Goal: Task Accomplishment & Management: Use online tool/utility

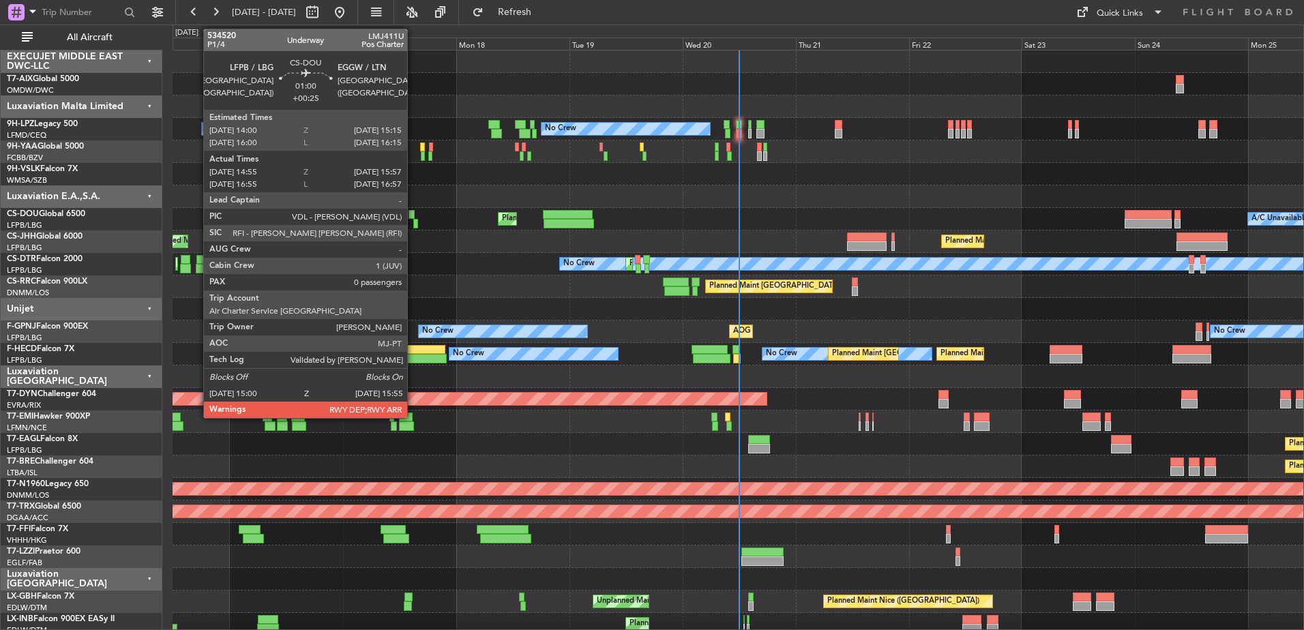
click at [413, 213] on div at bounding box center [412, 215] width 6 height 10
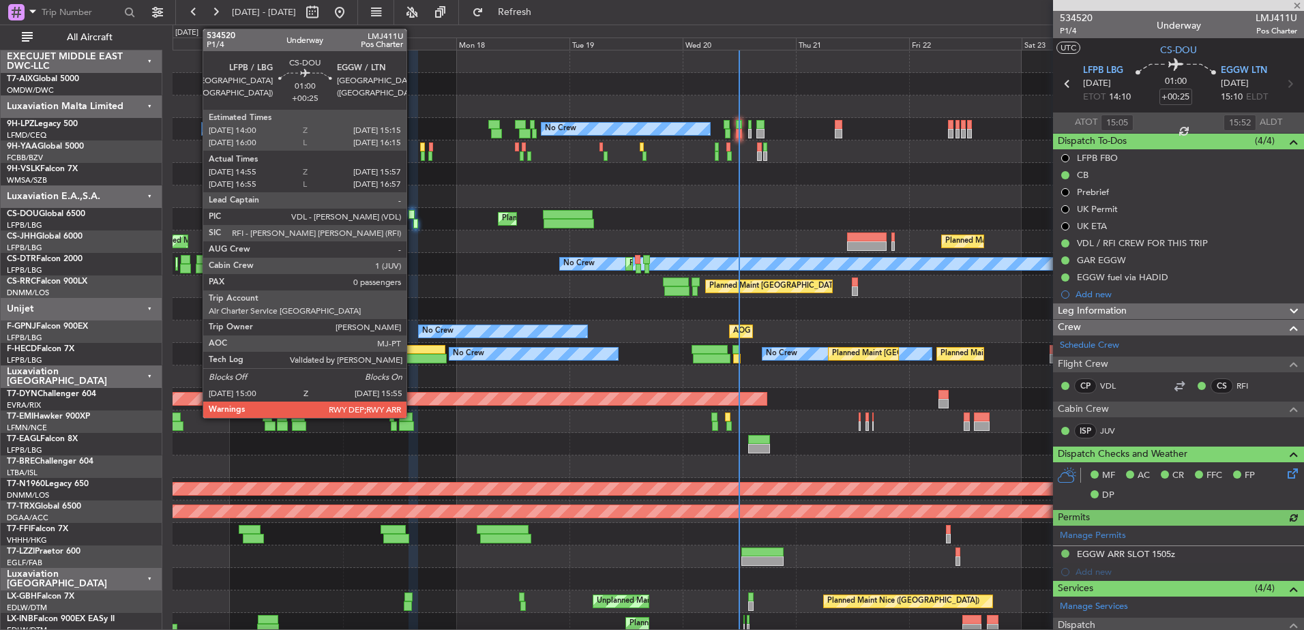
click at [413, 213] on div at bounding box center [412, 215] width 6 height 10
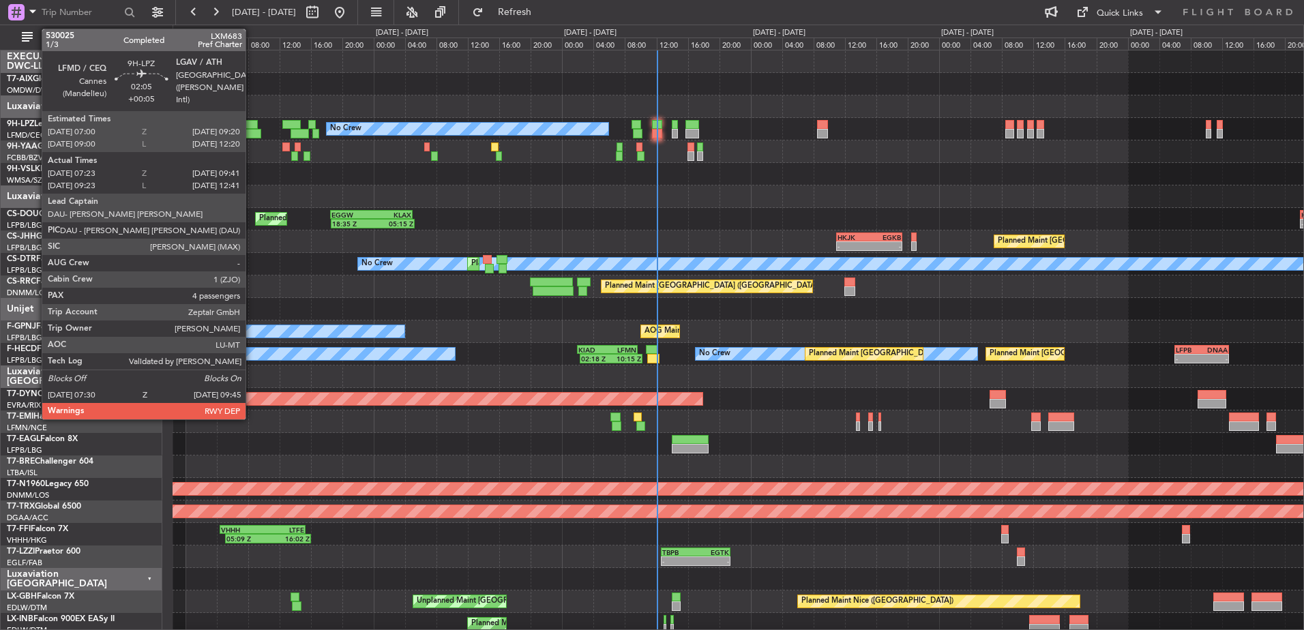
click at [252, 123] on div at bounding box center [248, 125] width 18 height 10
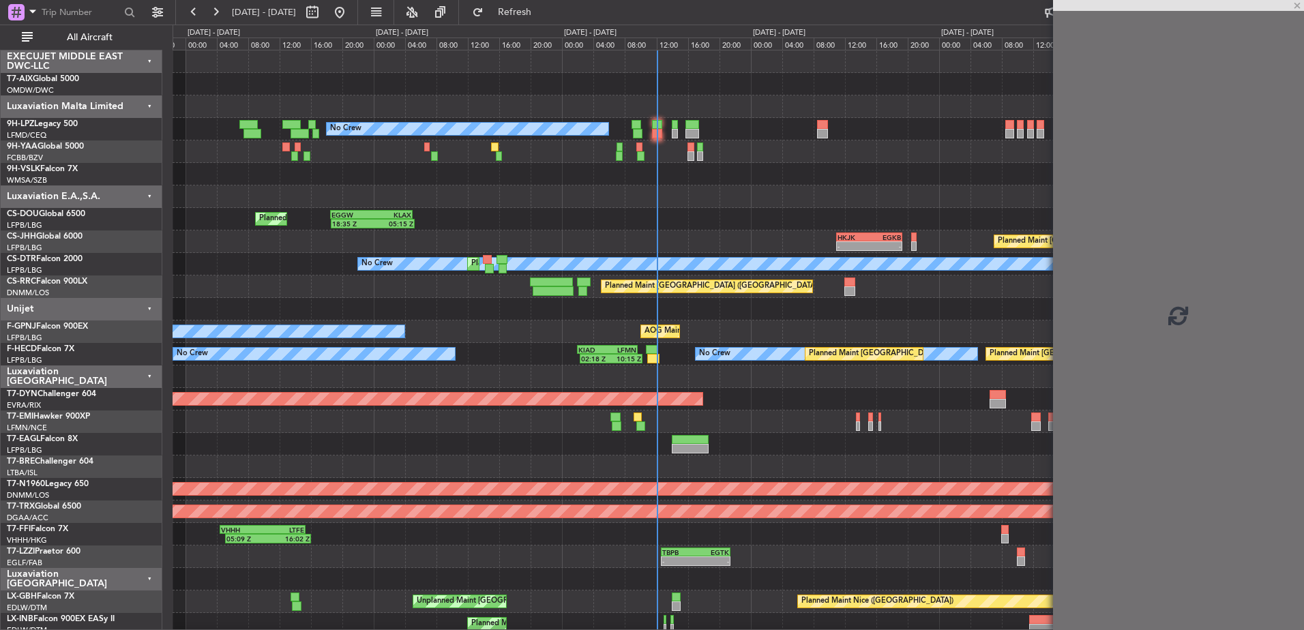
click at [252, 123] on div at bounding box center [248, 125] width 18 height 10
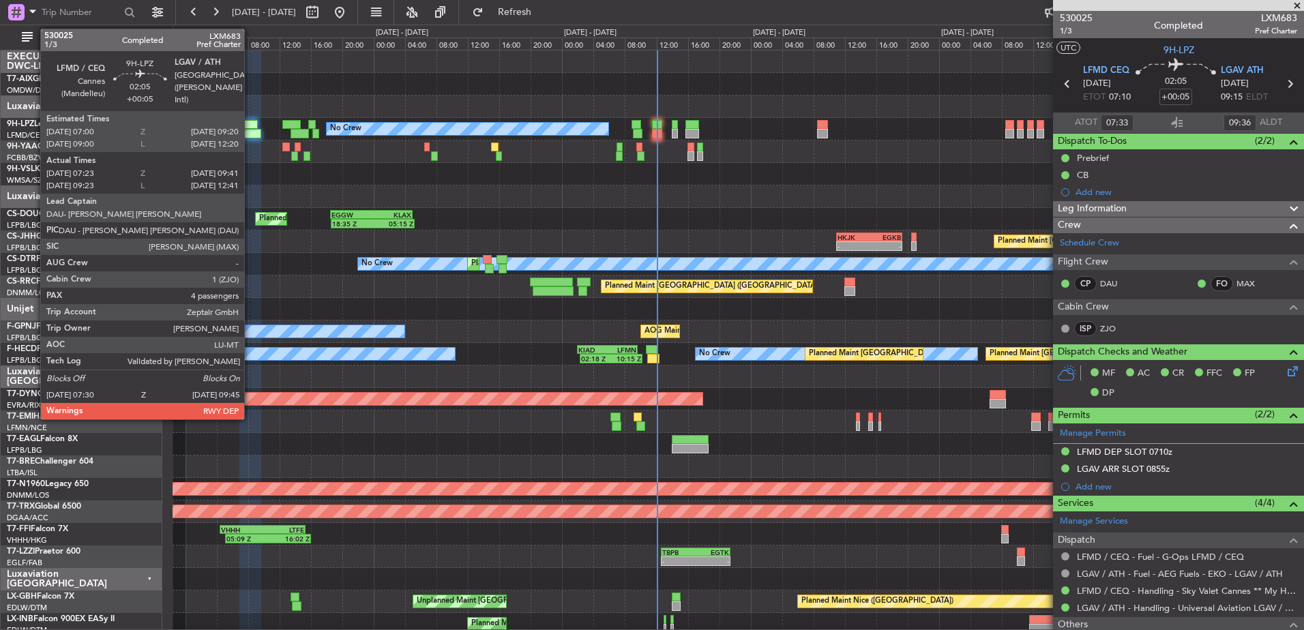
click at [250, 123] on div at bounding box center [248, 125] width 18 height 10
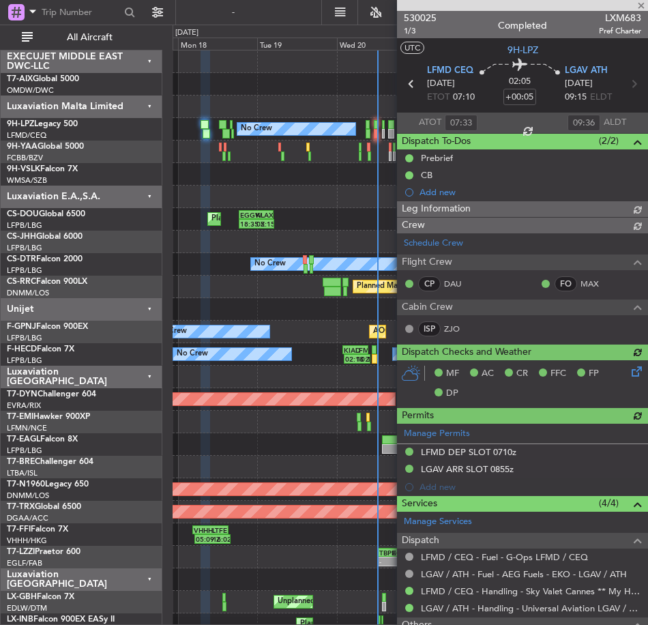
click at [642, 7] on div at bounding box center [522, 5] width 251 height 11
click at [638, 5] on div at bounding box center [522, 5] width 251 height 11
click at [640, 5] on div at bounding box center [522, 5] width 251 height 11
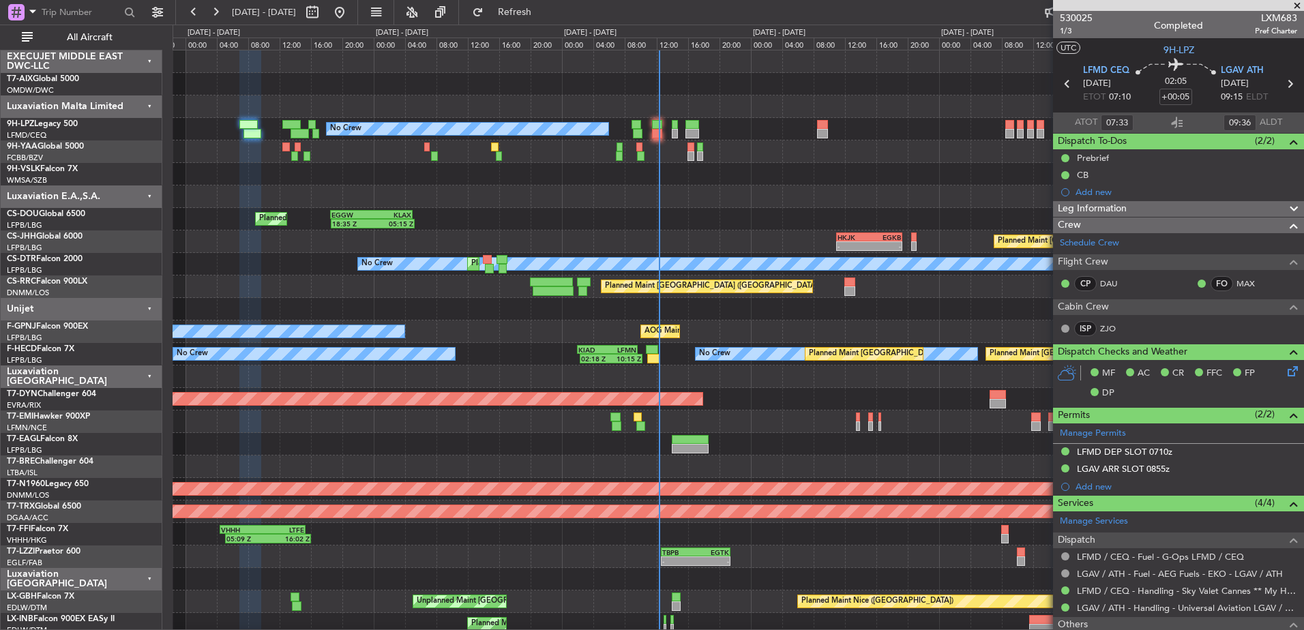
drag, startPoint x: 1299, startPoint y: 3, endPoint x: 1181, endPoint y: 42, distance: 124.9
click at [1299, 3] on span at bounding box center [1297, 6] width 14 height 12
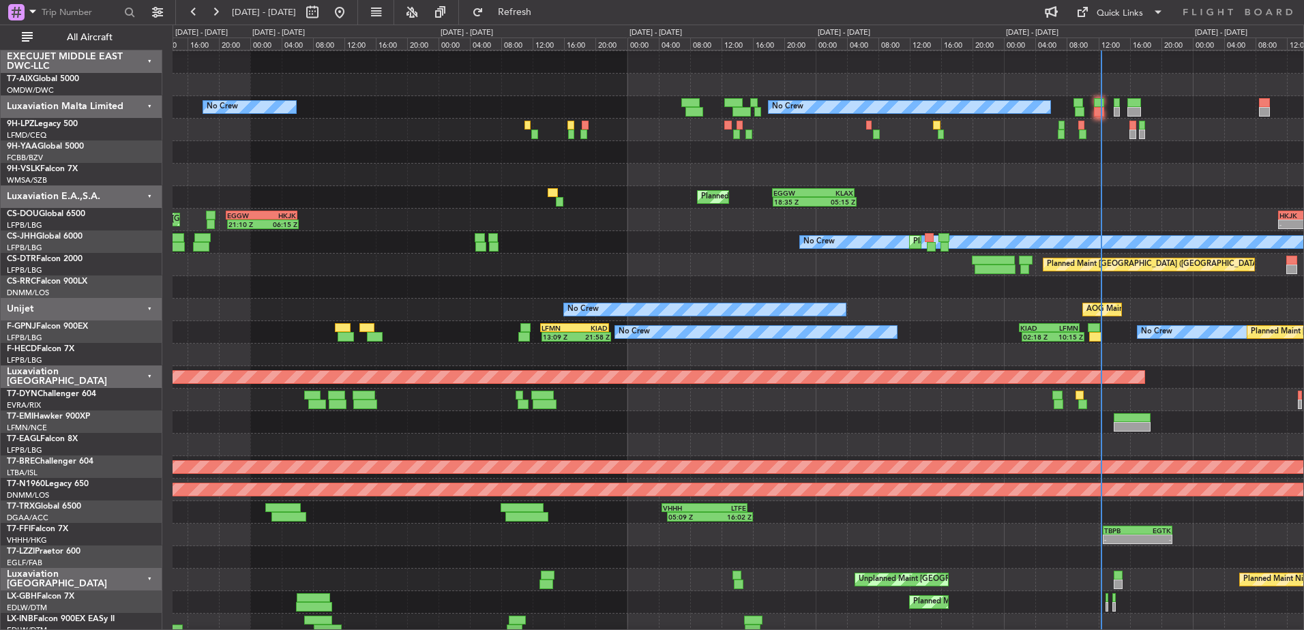
click at [937, 303] on div "No Crew AOG Maint Hyères (Toulon-Hyères)" at bounding box center [738, 310] width 1131 height 23
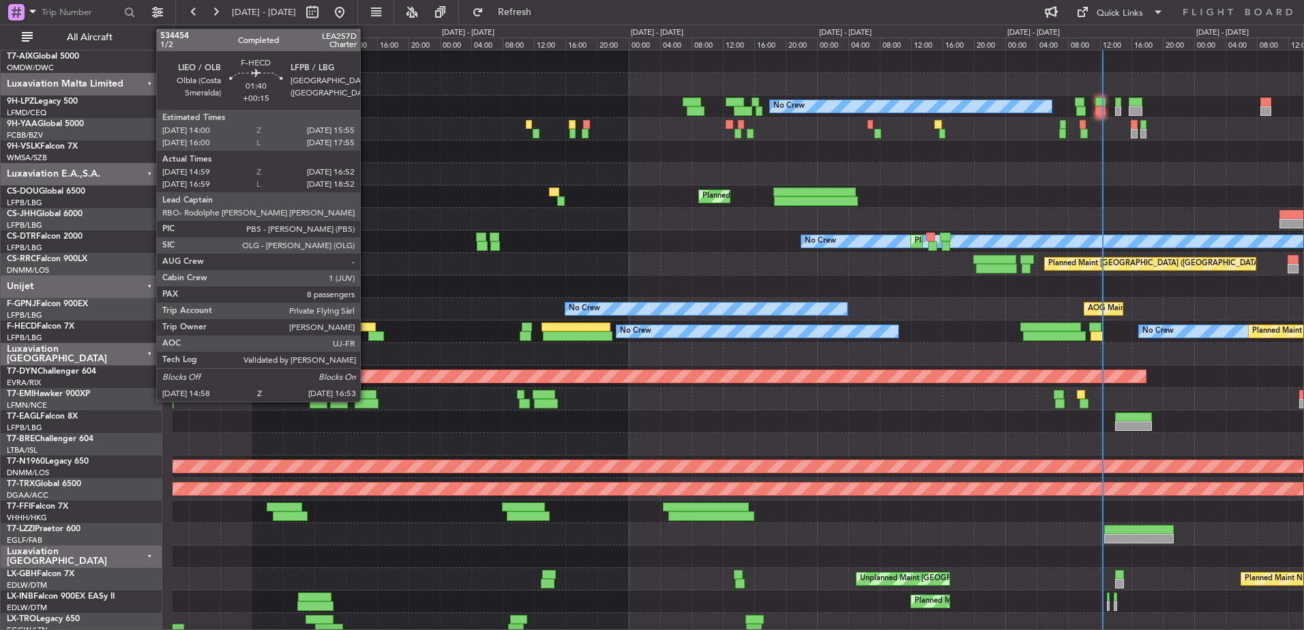
click at [366, 325] on div at bounding box center [369, 328] width 16 height 10
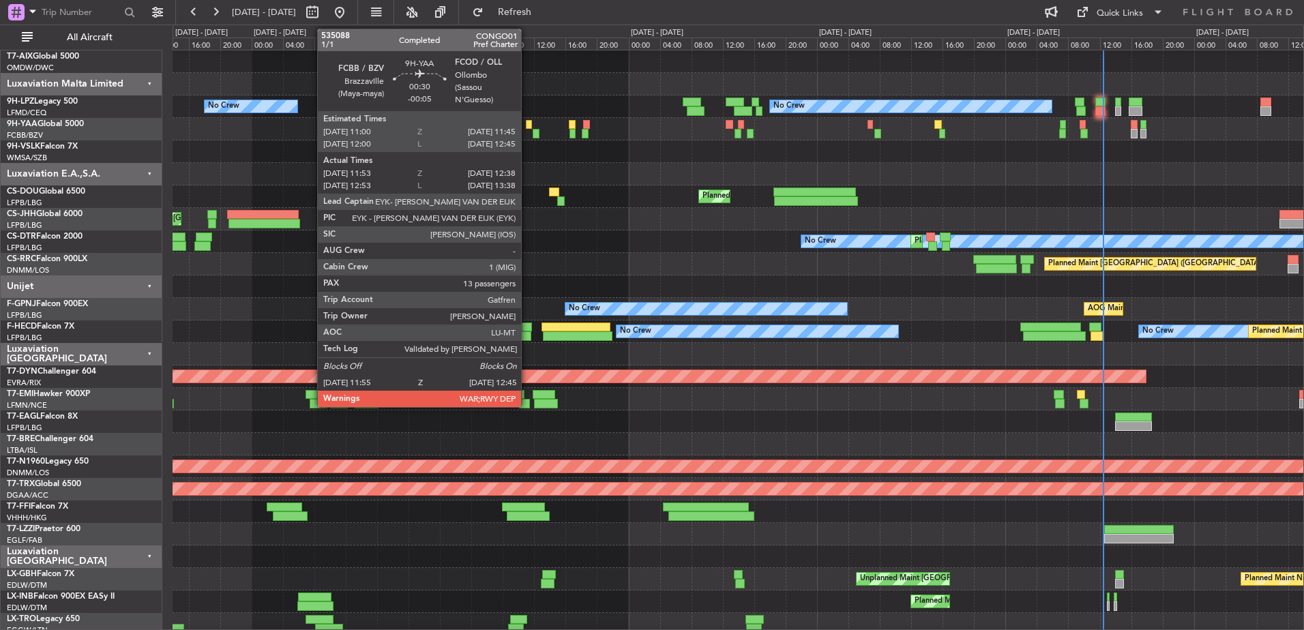
click at [527, 123] on div at bounding box center [529, 125] width 6 height 10
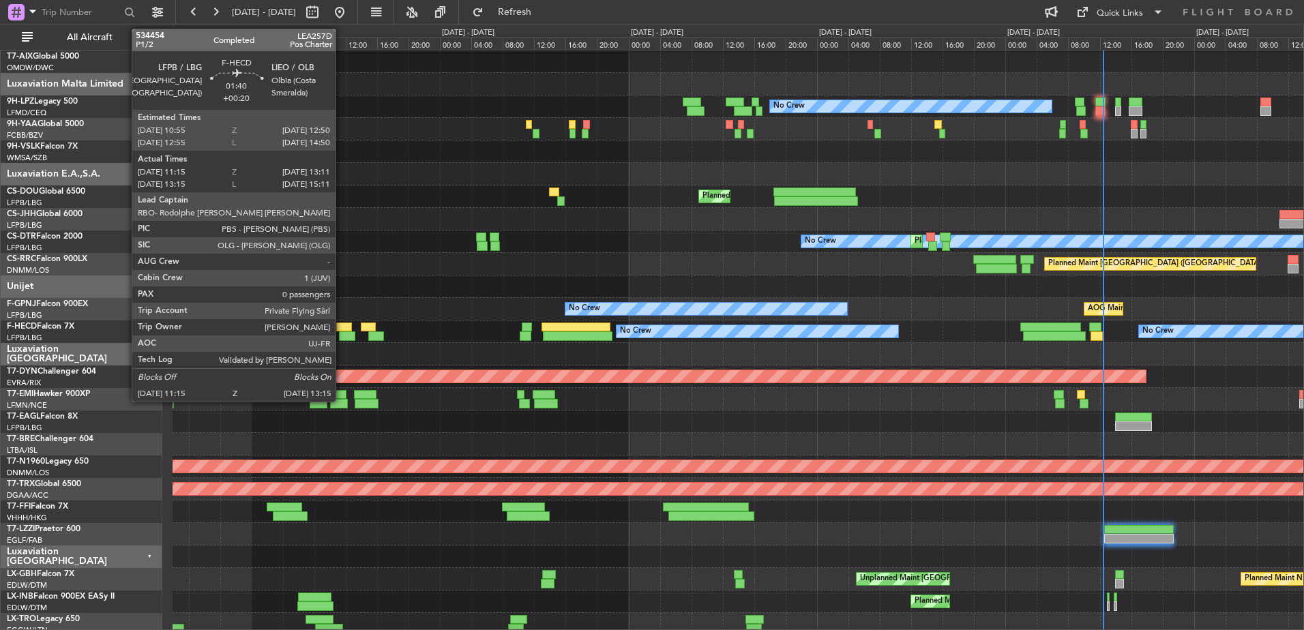
click at [342, 327] on div at bounding box center [344, 328] width 16 height 10
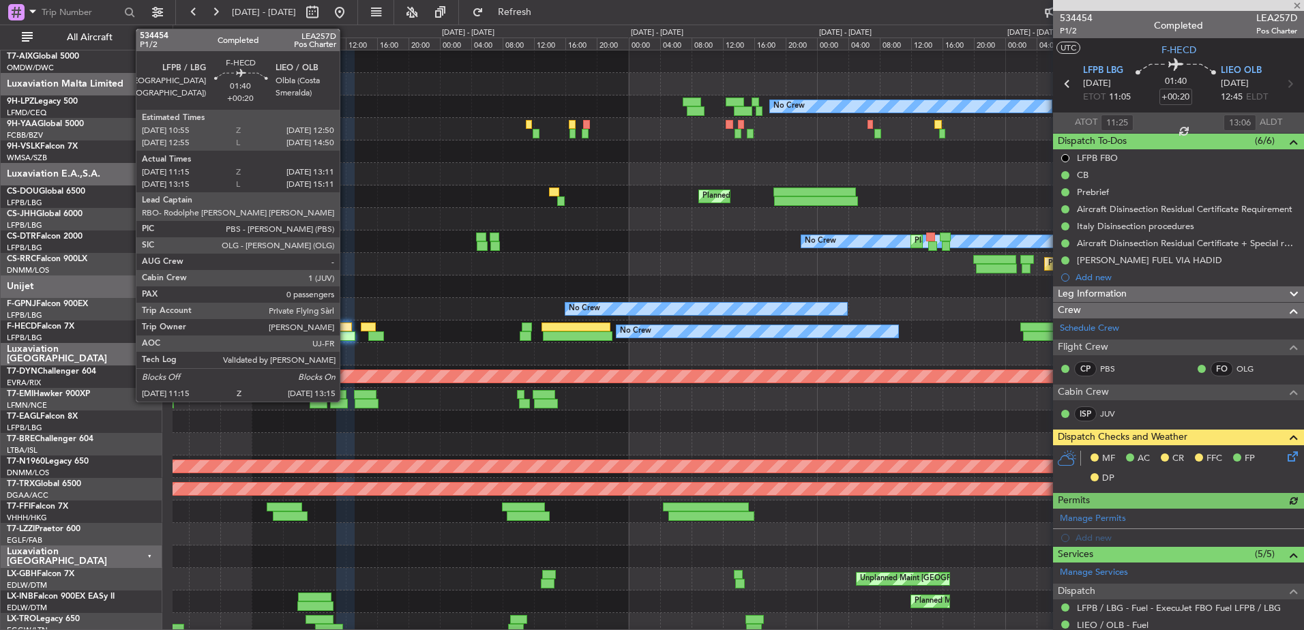
click at [346, 328] on div at bounding box center [344, 328] width 16 height 10
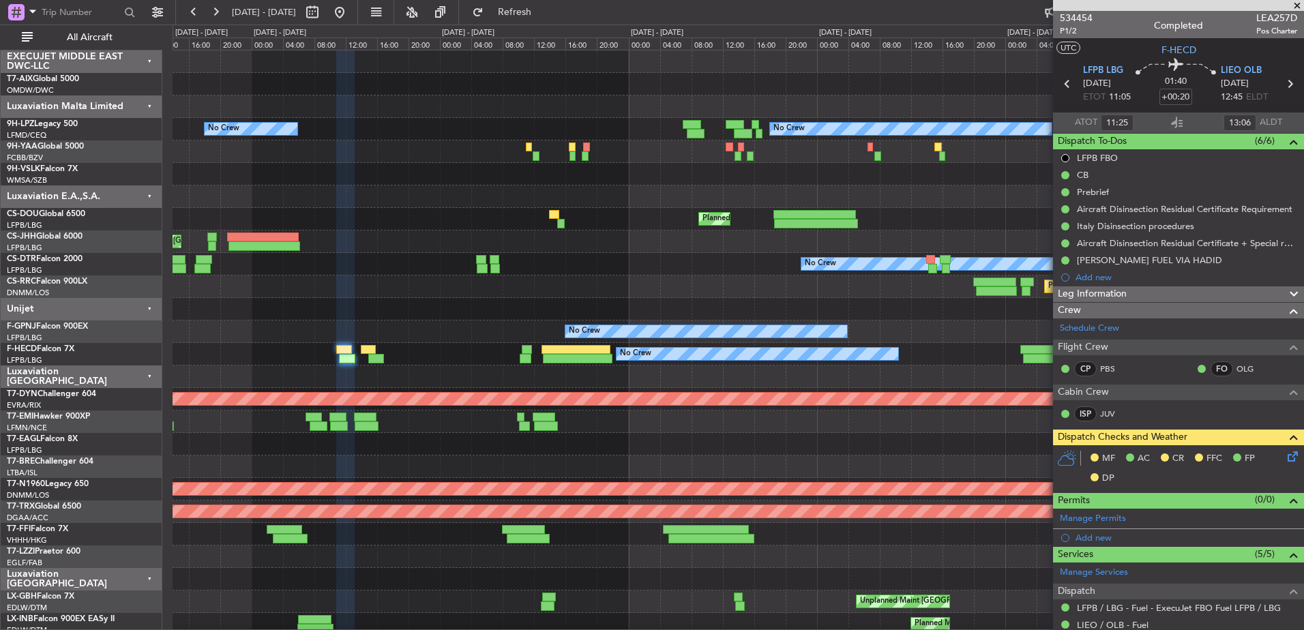
scroll to position [136, 0]
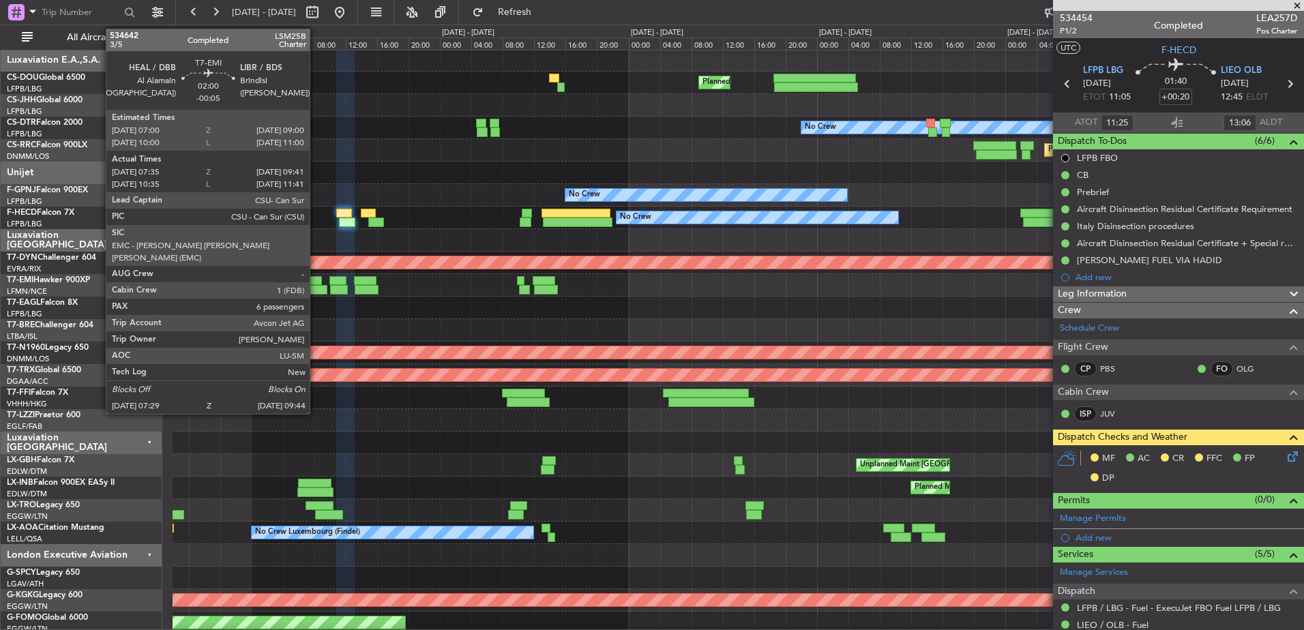
click at [316, 280] on div at bounding box center [314, 281] width 16 height 10
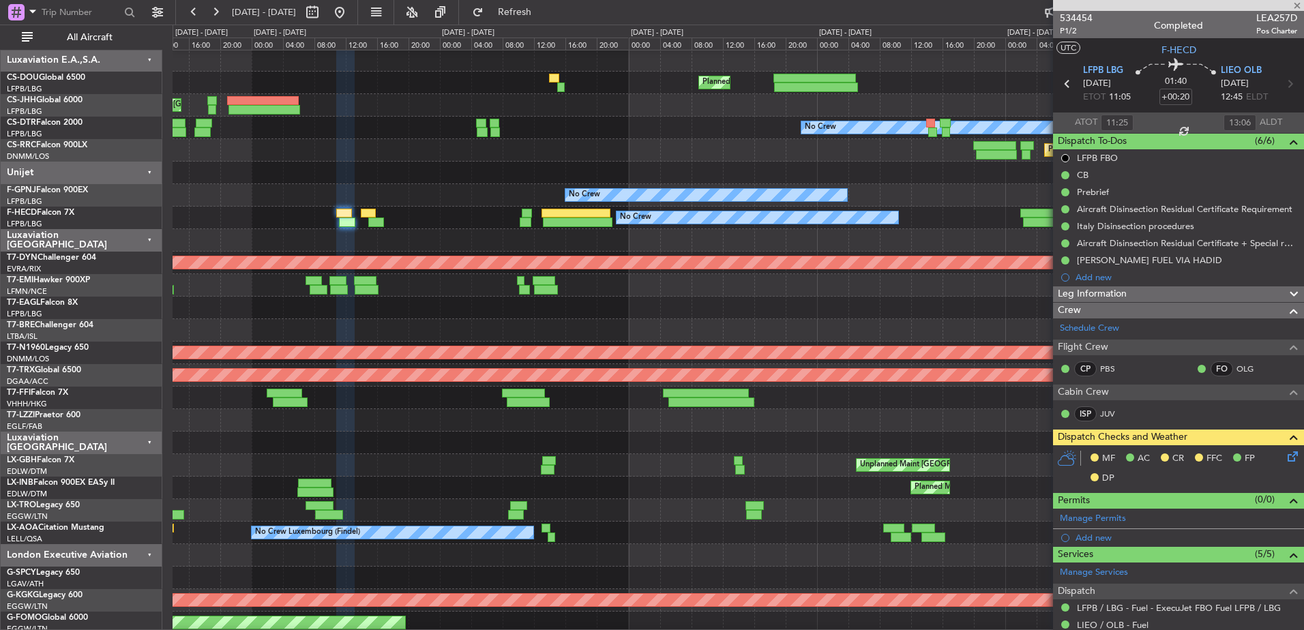
type input "-00:05"
type input "07:35"
type input "09:41"
type input "6"
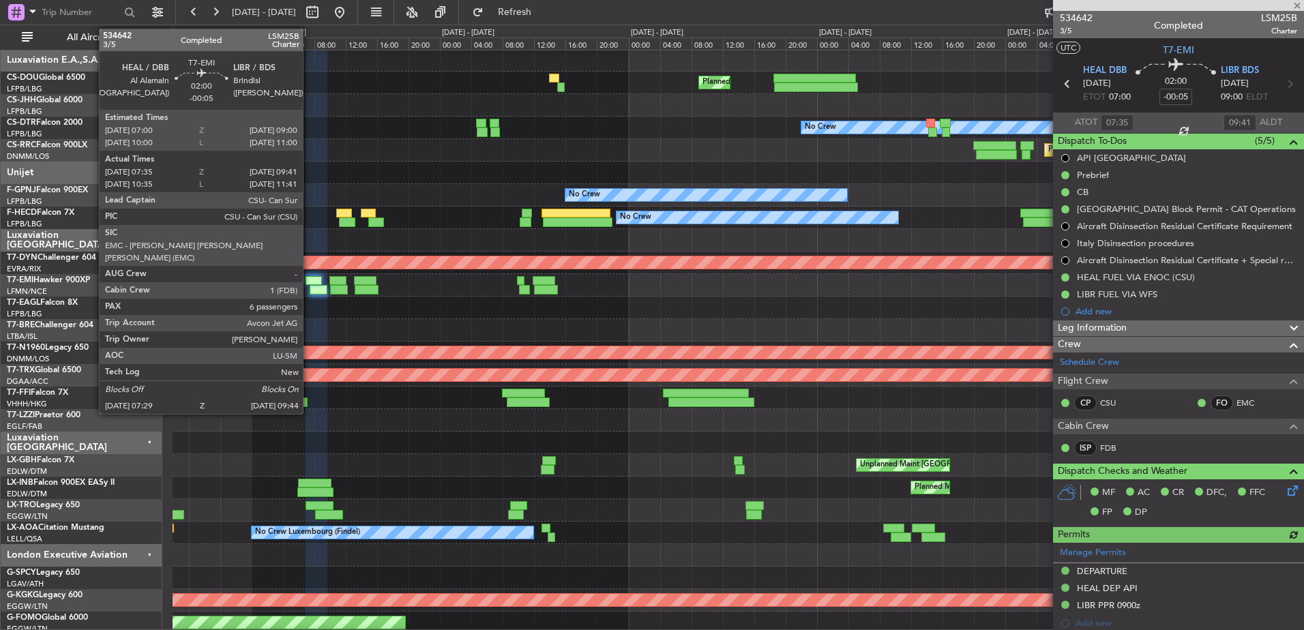
click at [309, 280] on div at bounding box center [314, 281] width 16 height 10
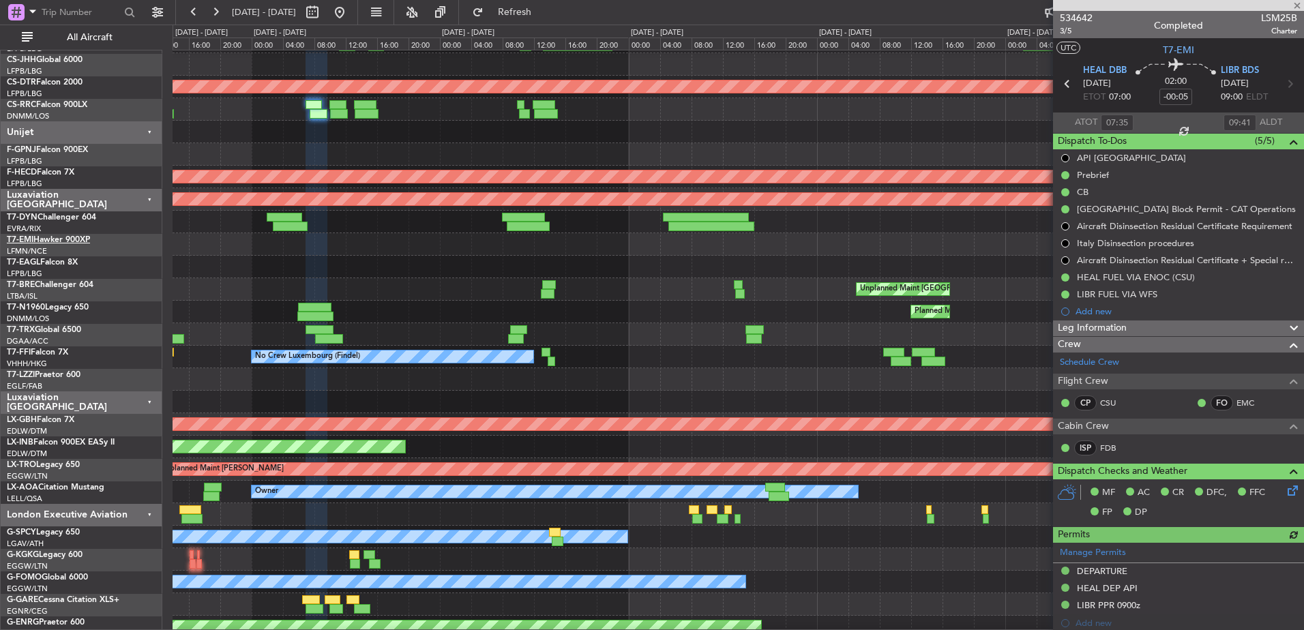
scroll to position [320, 0]
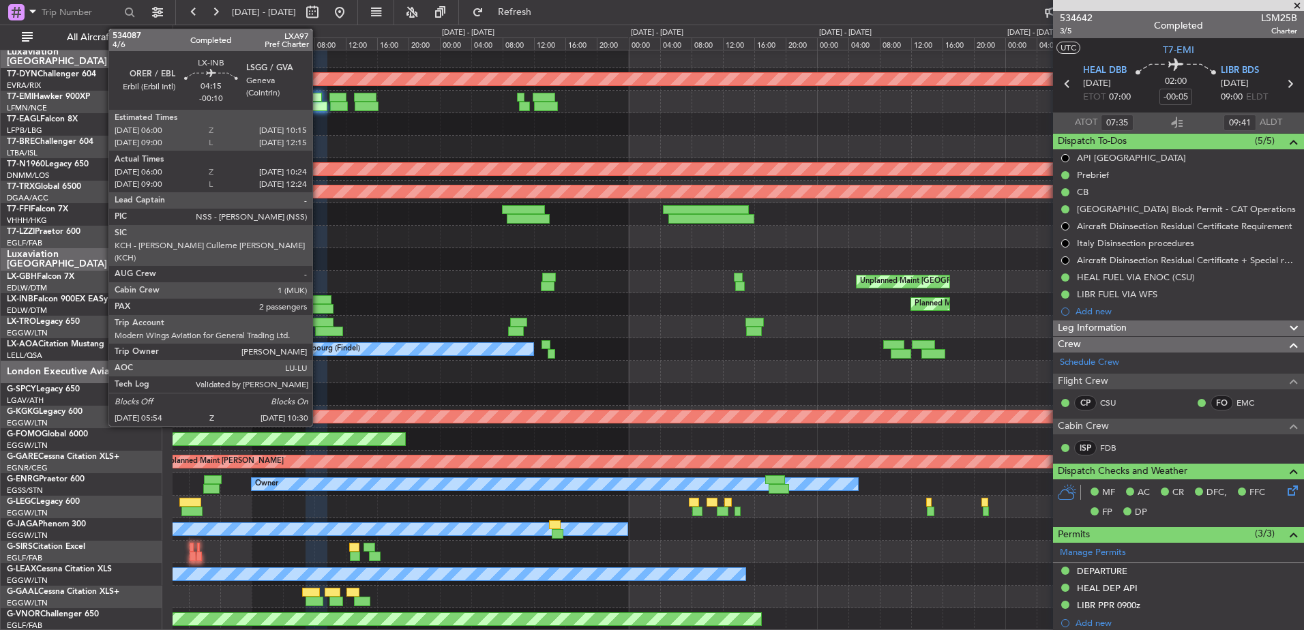
click at [319, 300] on div at bounding box center [314, 300] width 33 height 10
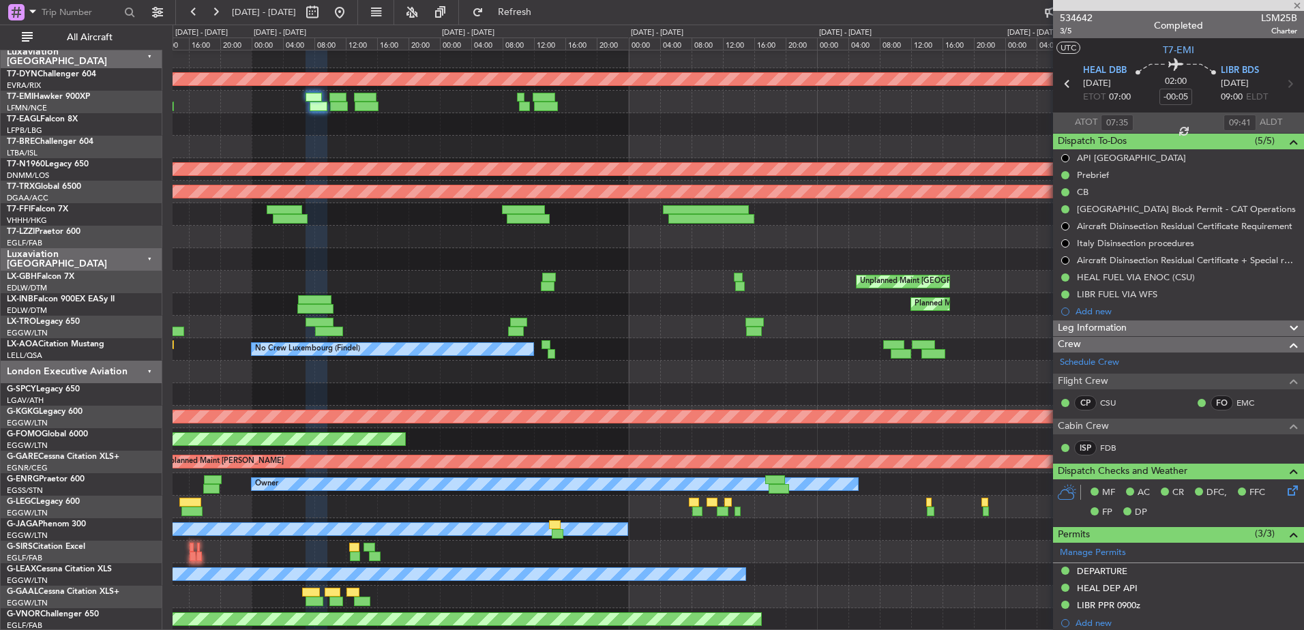
type input "-00:10"
type input "06:00"
type input "10:24"
type input "2"
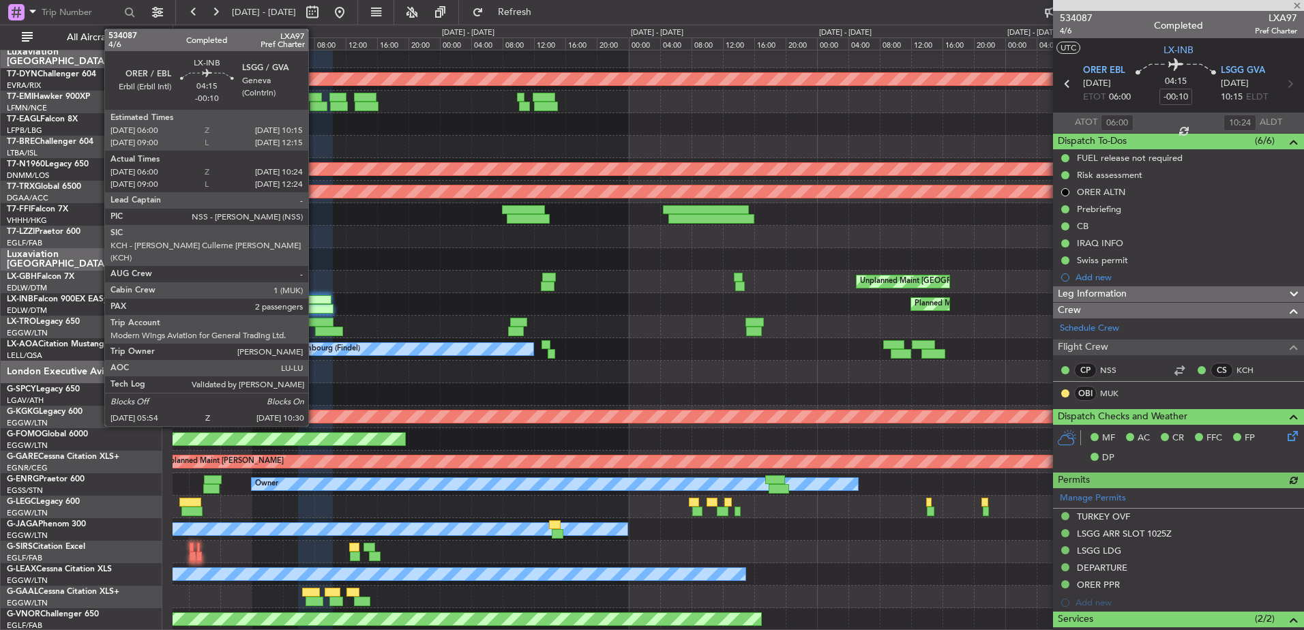
click at [314, 299] on div at bounding box center [314, 300] width 33 height 10
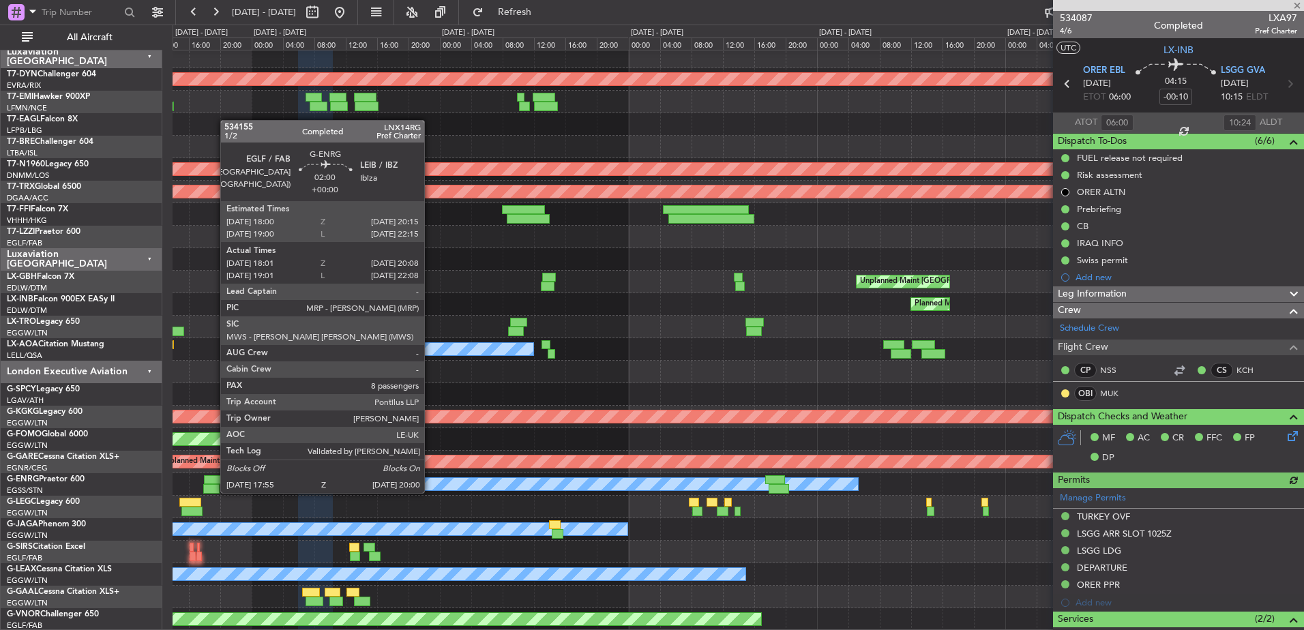
click at [213, 479] on div at bounding box center [213, 480] width 18 height 10
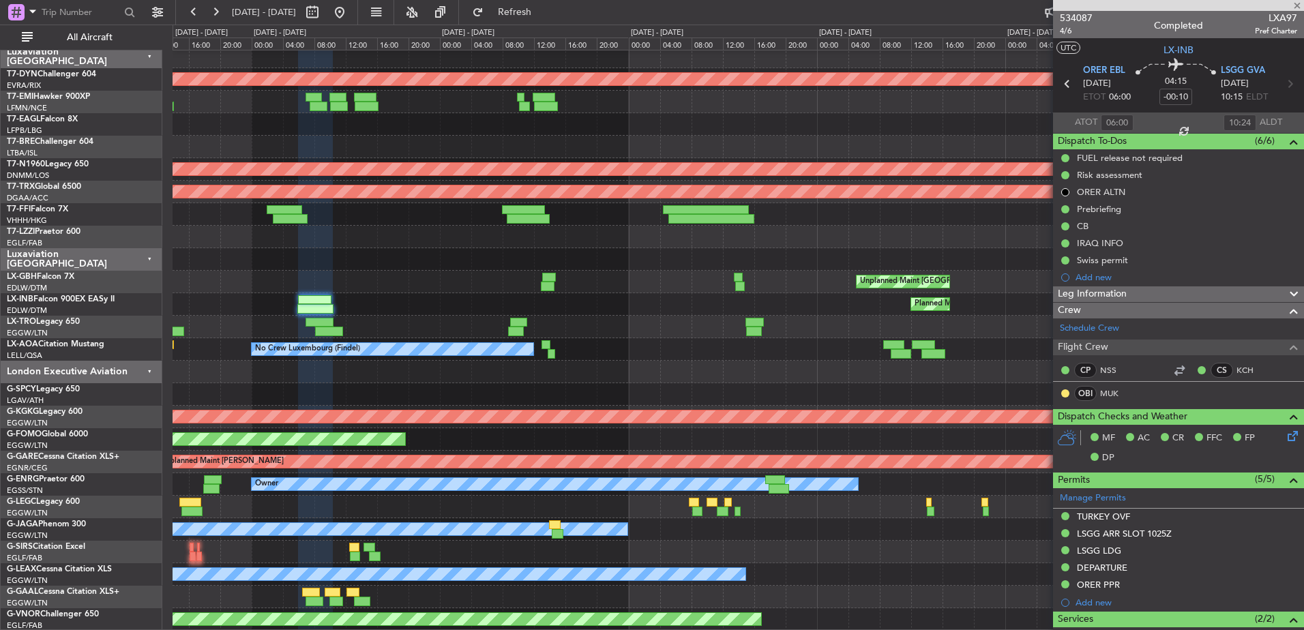
type input "18:01"
type input "19:53"
type input "8"
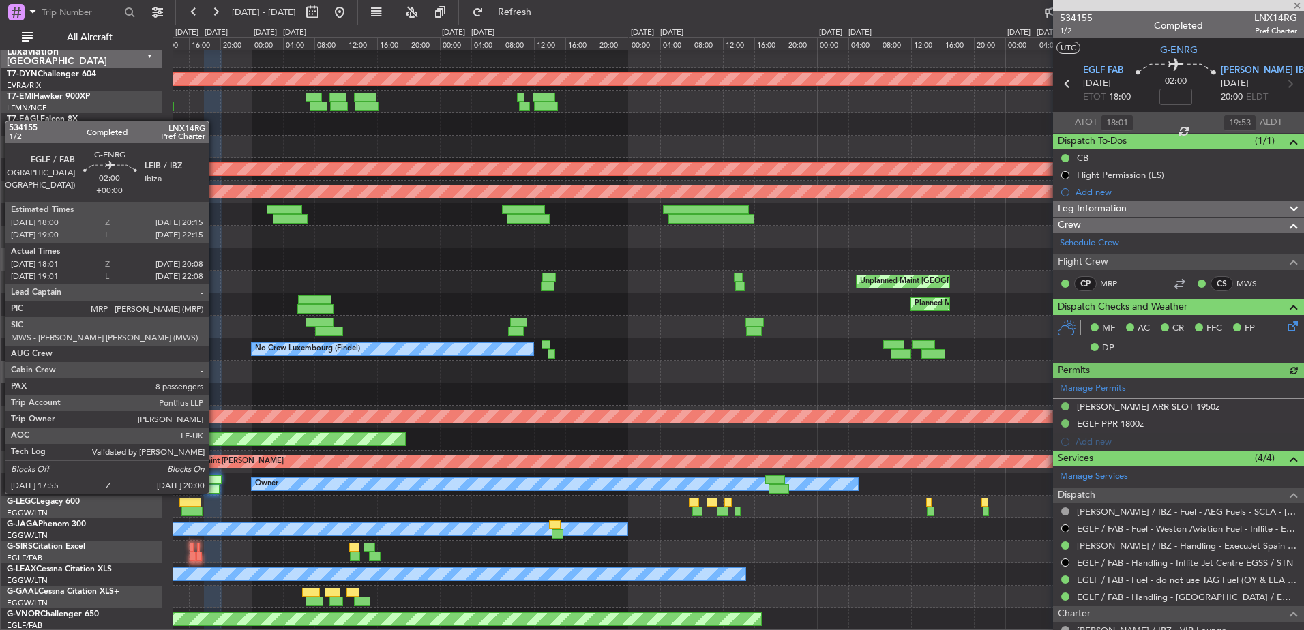
click at [215, 480] on div at bounding box center [213, 480] width 18 height 10
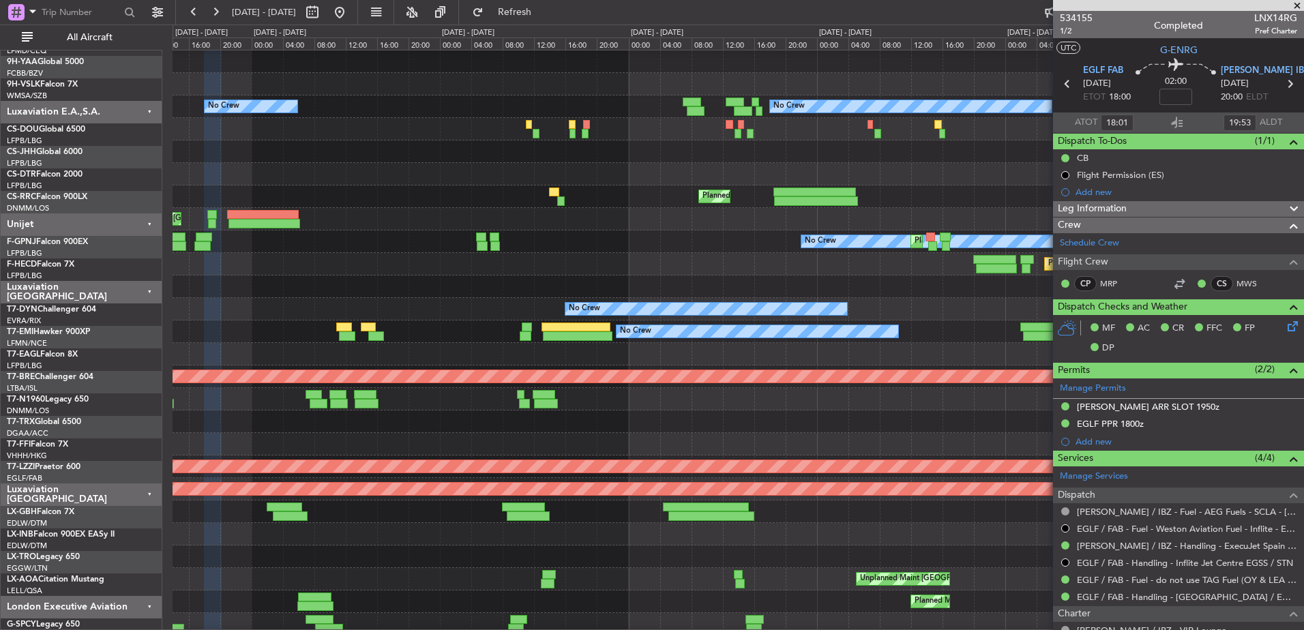
scroll to position [0, 0]
